Goal: Transaction & Acquisition: Download file/media

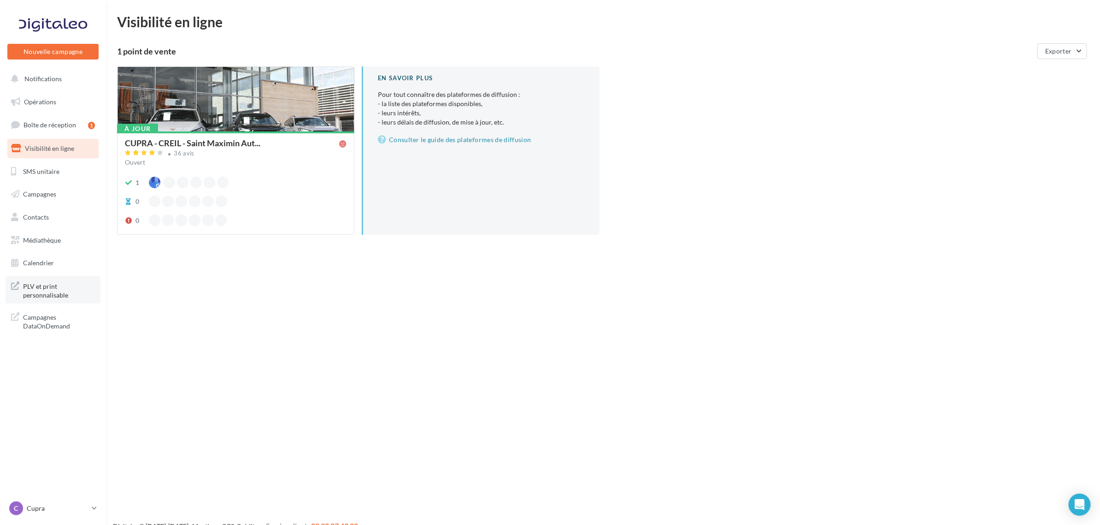
click at [53, 294] on span "PLV et print personnalisable" at bounding box center [59, 290] width 72 height 20
click at [35, 238] on span "Médiathèque" at bounding box center [42, 240] width 38 height 8
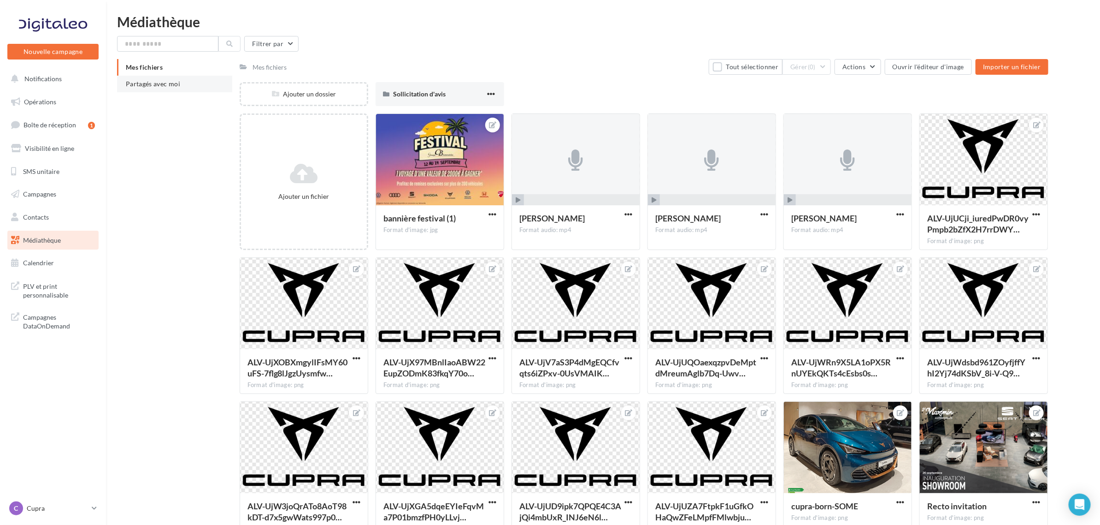
click at [187, 90] on li "Partagés avec moi" at bounding box center [174, 84] width 115 height 17
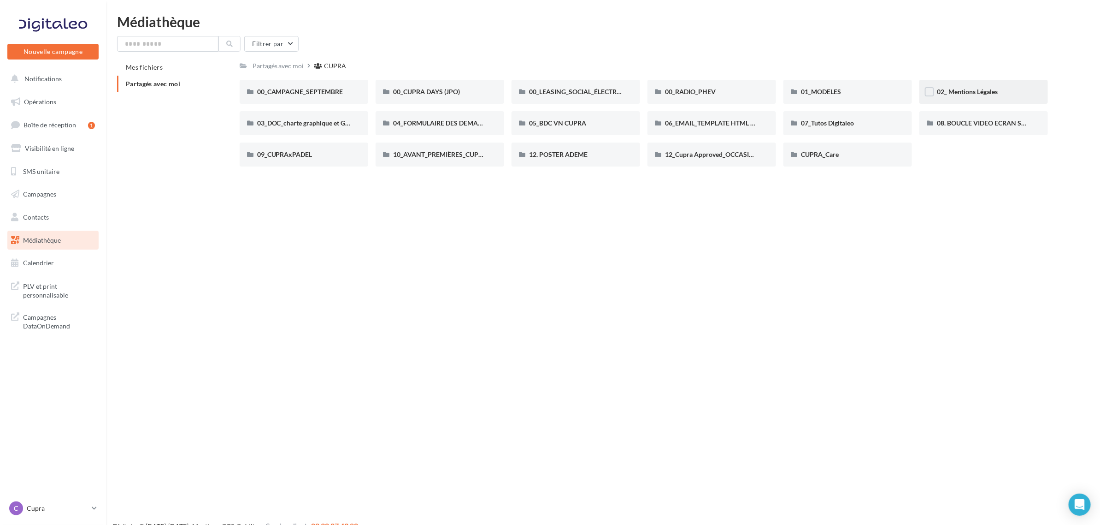
click at [970, 97] on div "02_ Mentions Légales" at bounding box center [984, 92] width 129 height 24
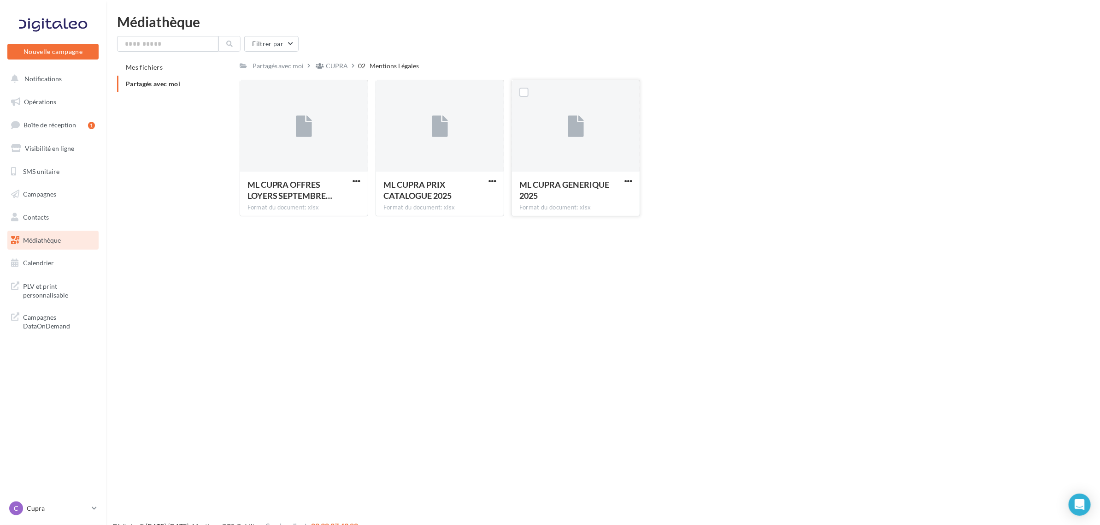
click at [632, 180] on button "button" at bounding box center [629, 181] width 12 height 9
click at [614, 189] on button "Télécharger" at bounding box center [588, 199] width 92 height 24
click at [57, 515] on div "C Cupra cupra_creil" at bounding box center [48, 508] width 79 height 14
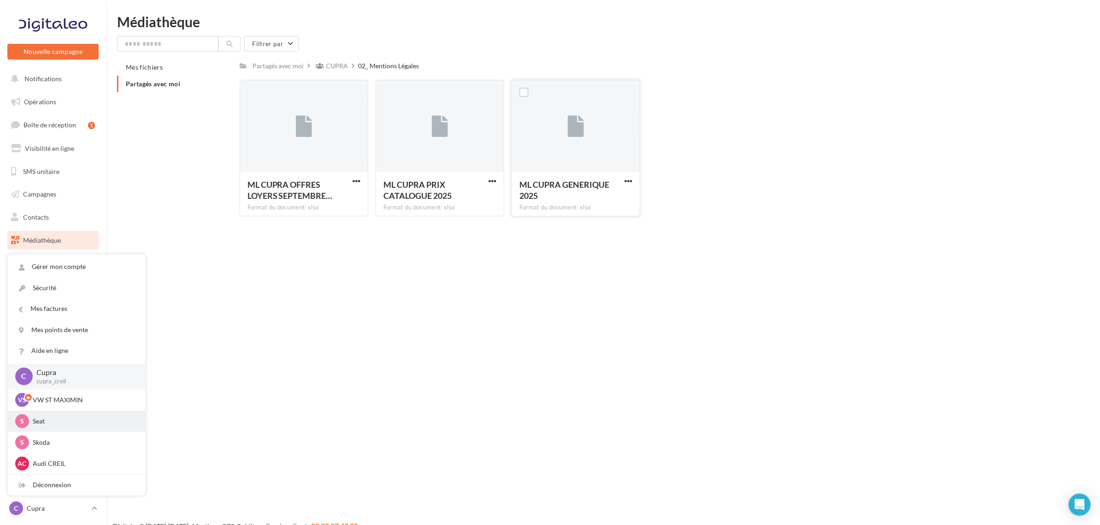
click at [47, 423] on p "Seat" at bounding box center [83, 420] width 101 height 9
